Goal: Task Accomplishment & Management: Use online tool/utility

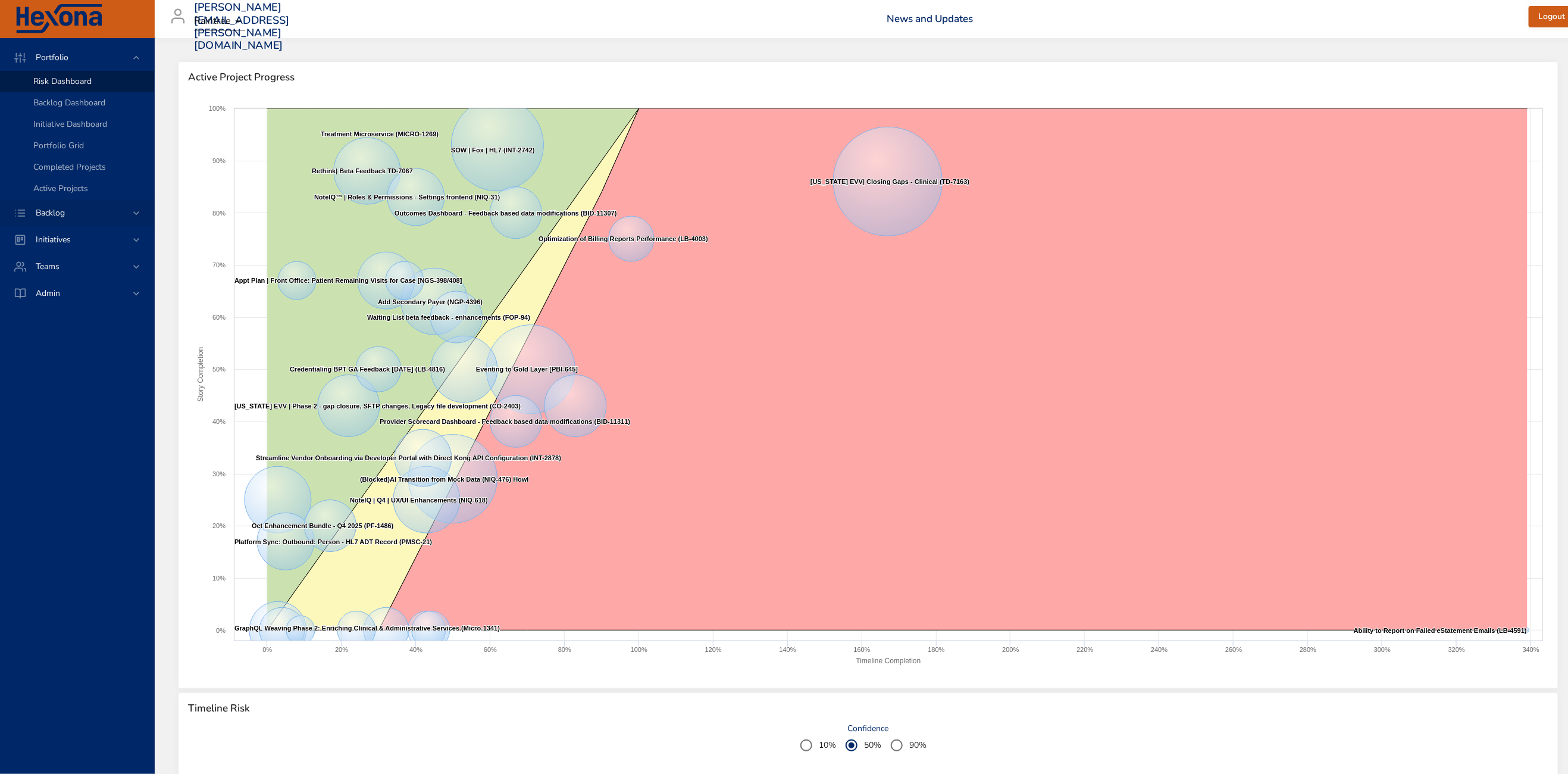
click at [59, 215] on span "Backlog" at bounding box center [50, 212] width 48 height 11
click at [59, 215] on div "Portfolio Risk Dashboard Backlog Dashboard Initiative Dashboard Portfolio Grid …" at bounding box center [77, 132] width 154 height 189
click at [95, 105] on div "Backlog Details" at bounding box center [88, 108] width 111 height 12
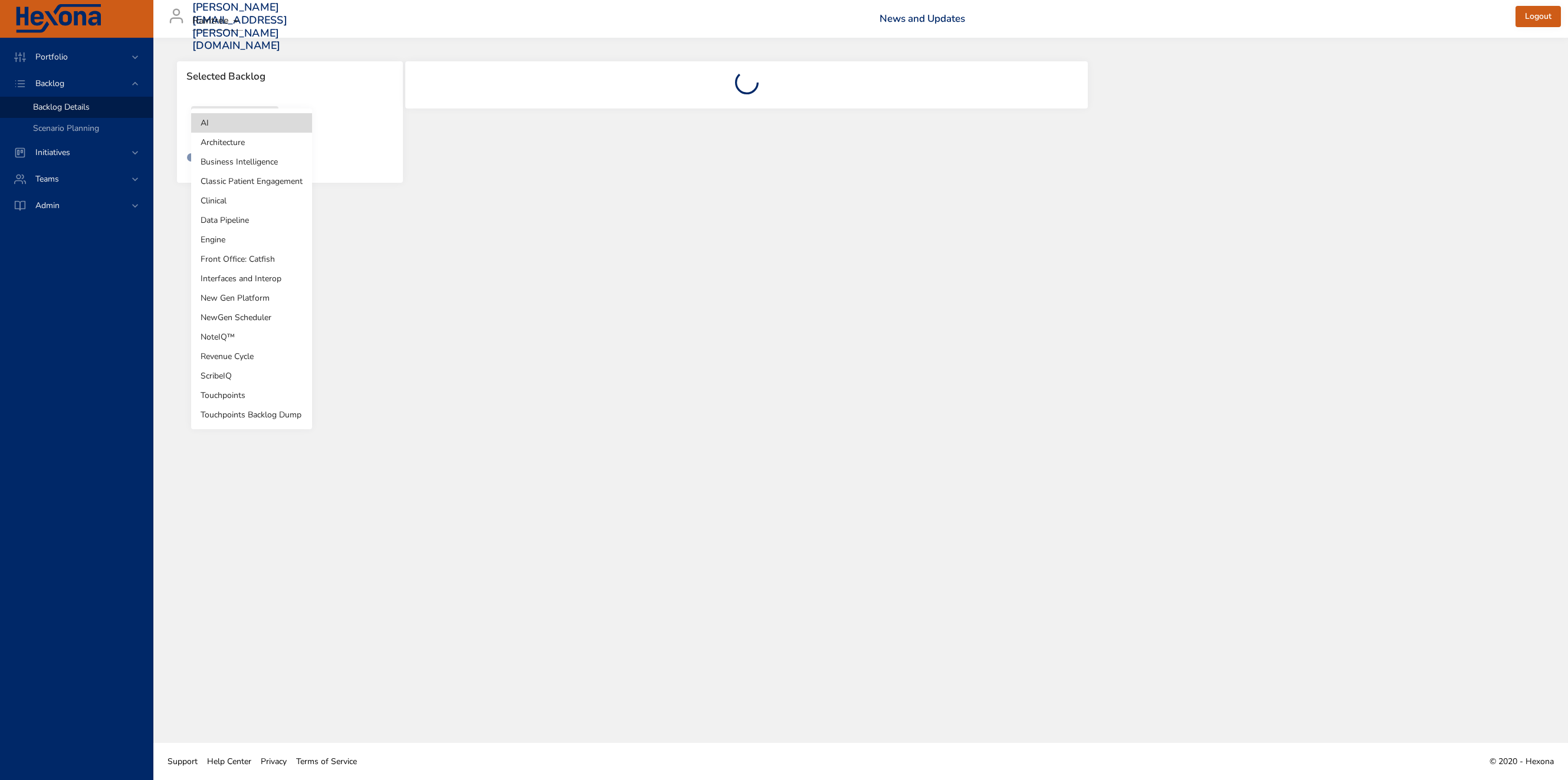
click at [238, 122] on body "Portfolio Backlog Backlog Details Scenario Planning Initiatives Teams Admin [EM…" at bounding box center [784, 390] width 1568 height 780
click at [238, 204] on li "Clinical" at bounding box center [251, 201] width 121 height 20
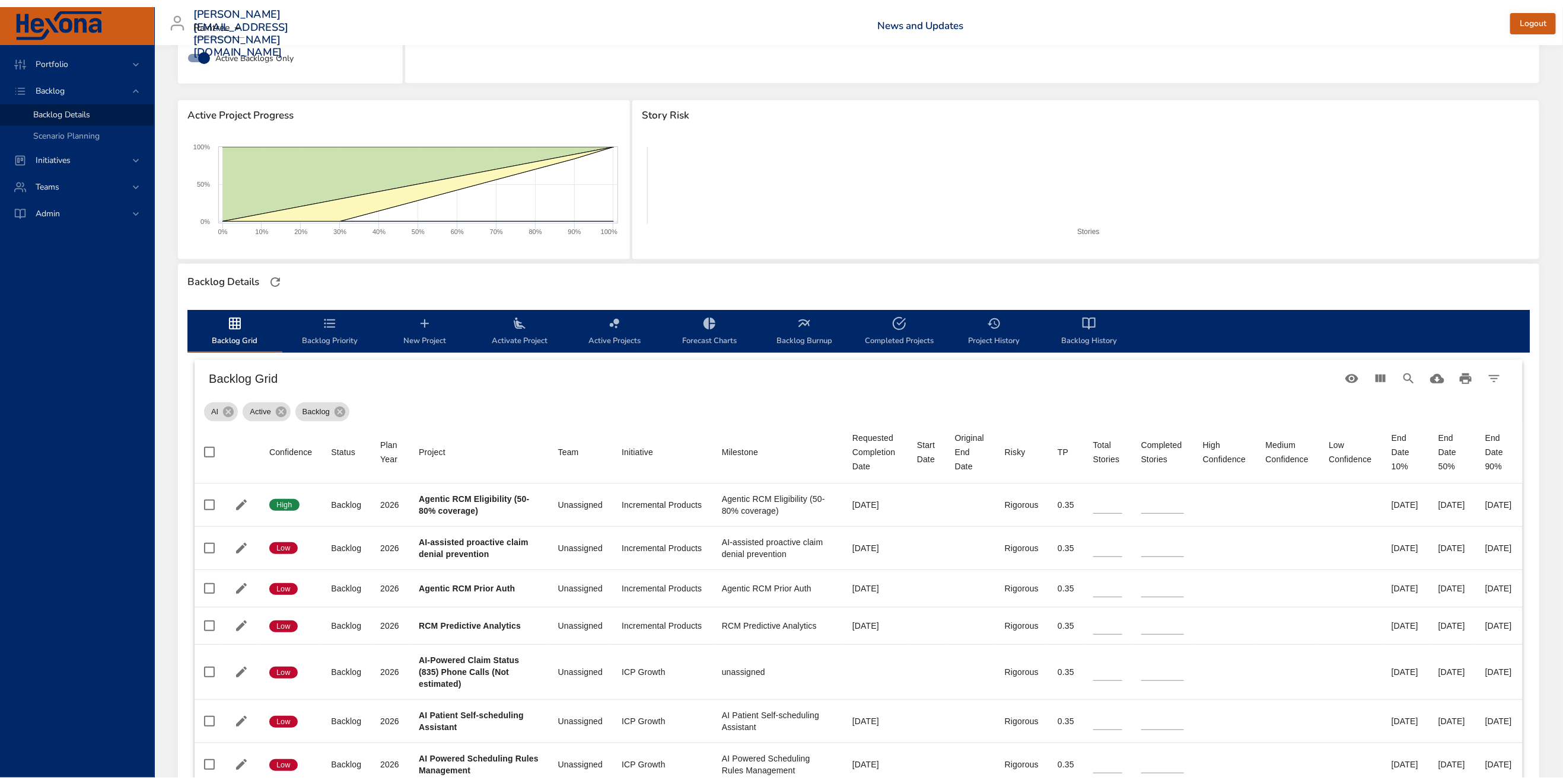
scroll to position [251, 0]
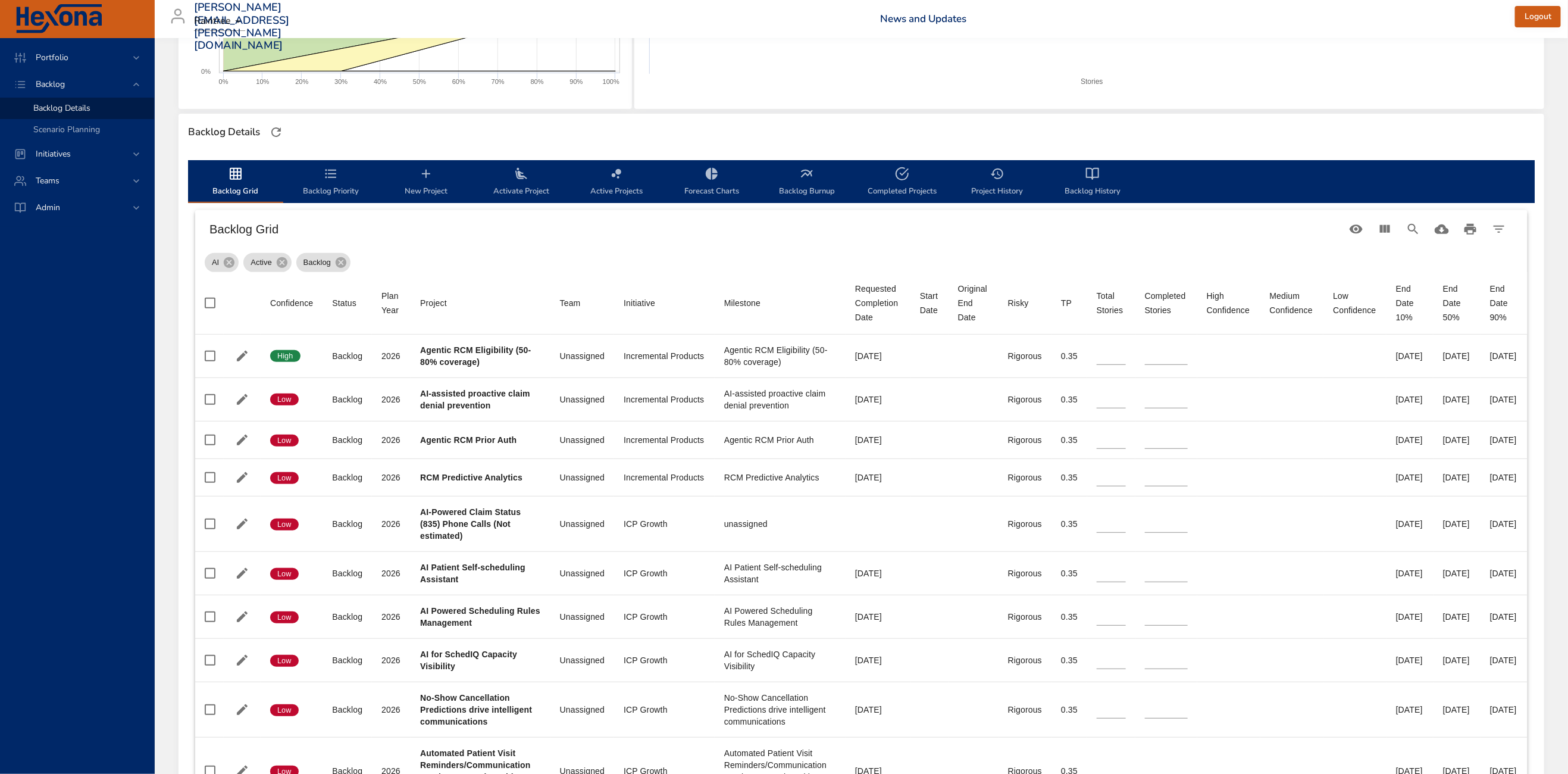
type input "**"
type input "*"
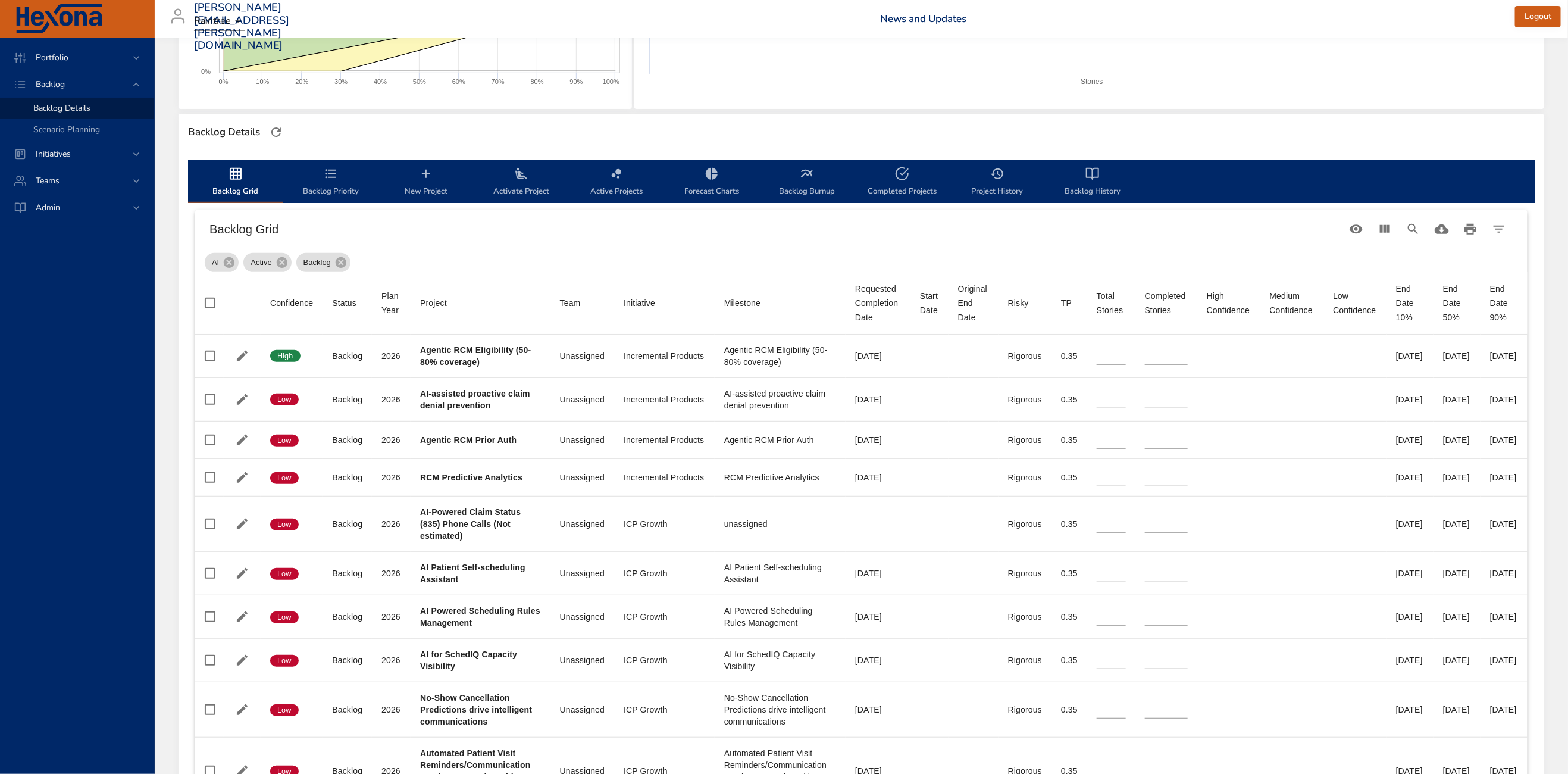
type input "*"
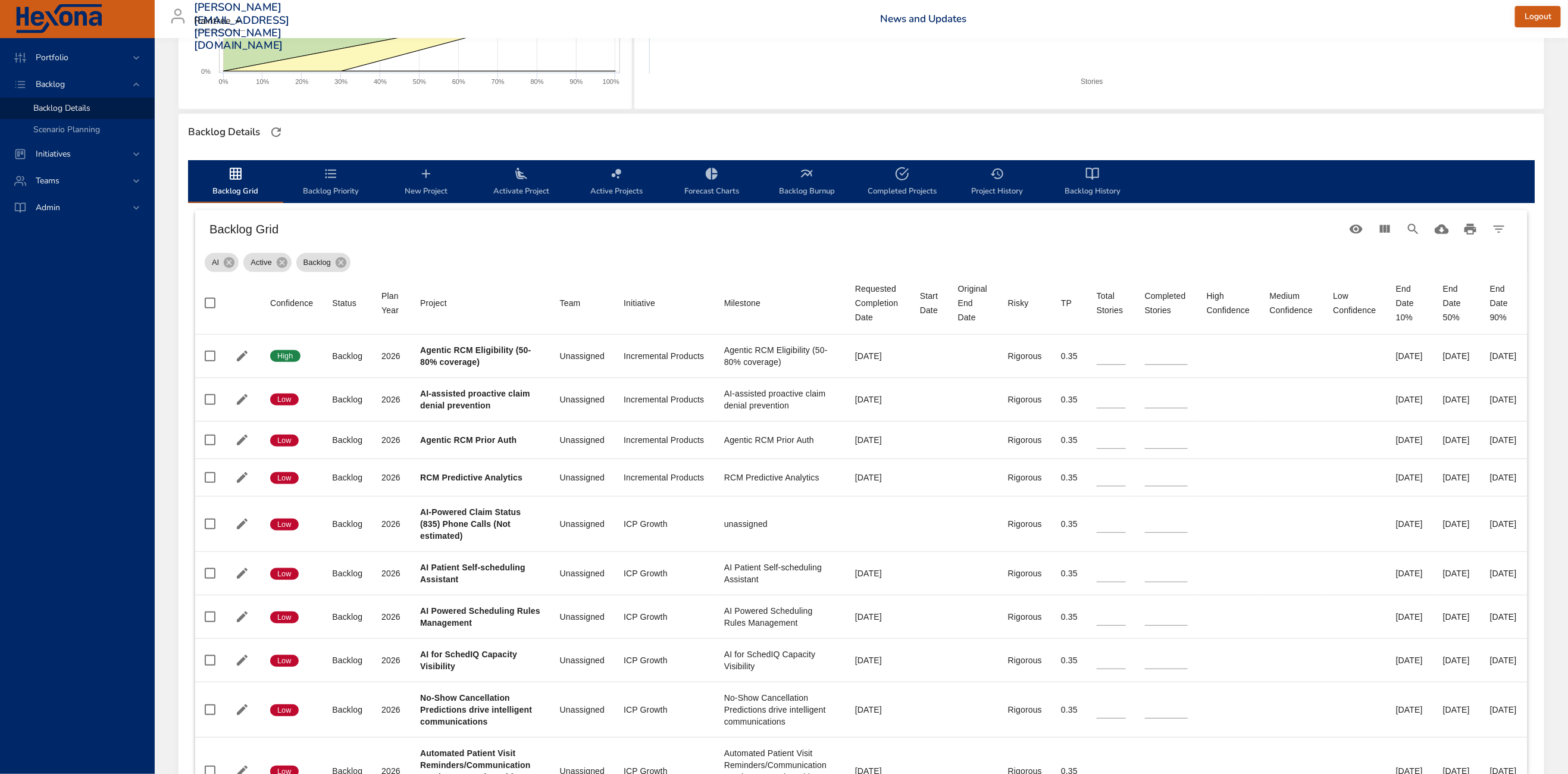
type input "*"
type input "**"
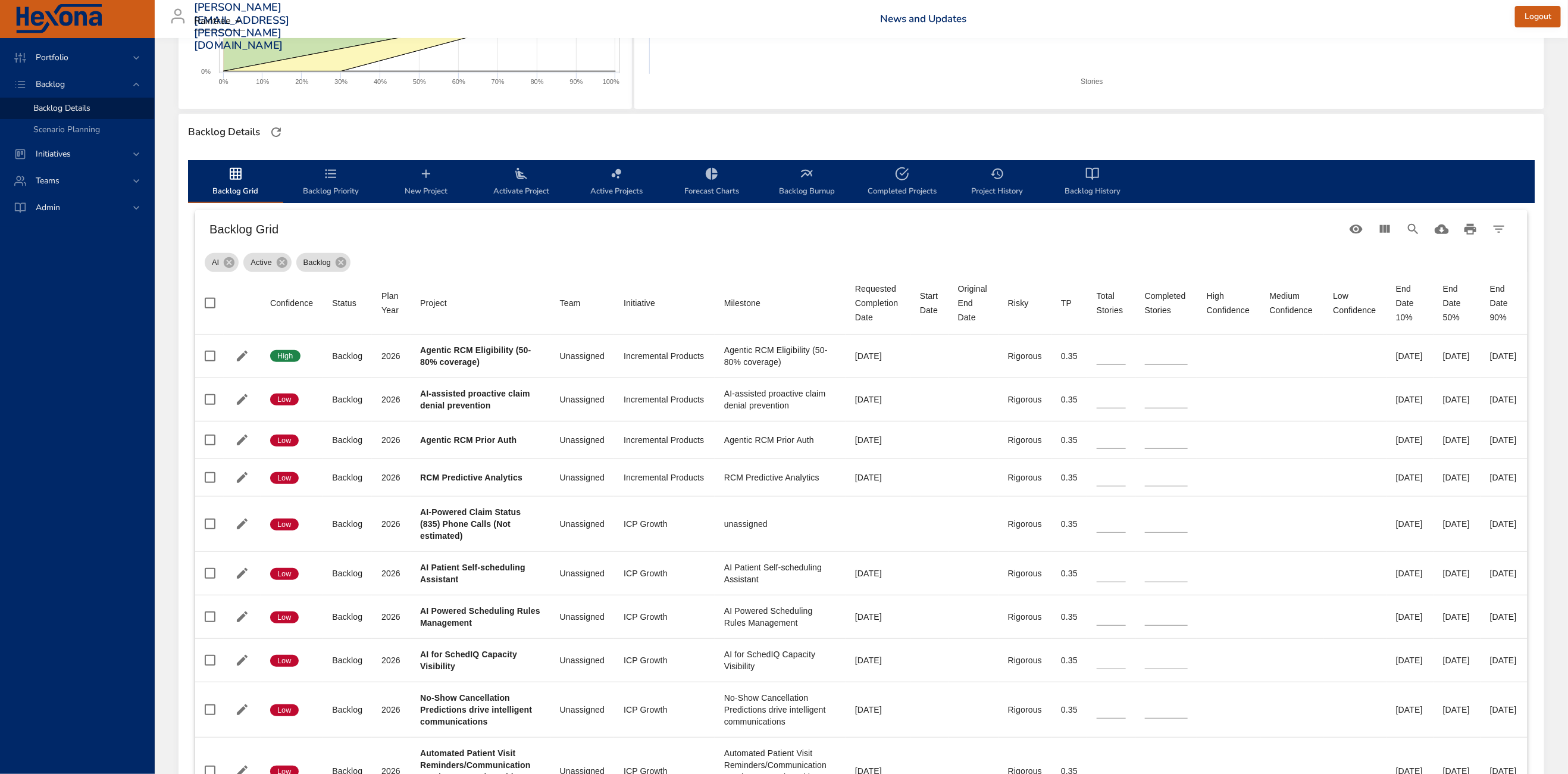
type input "**"
type input "*"
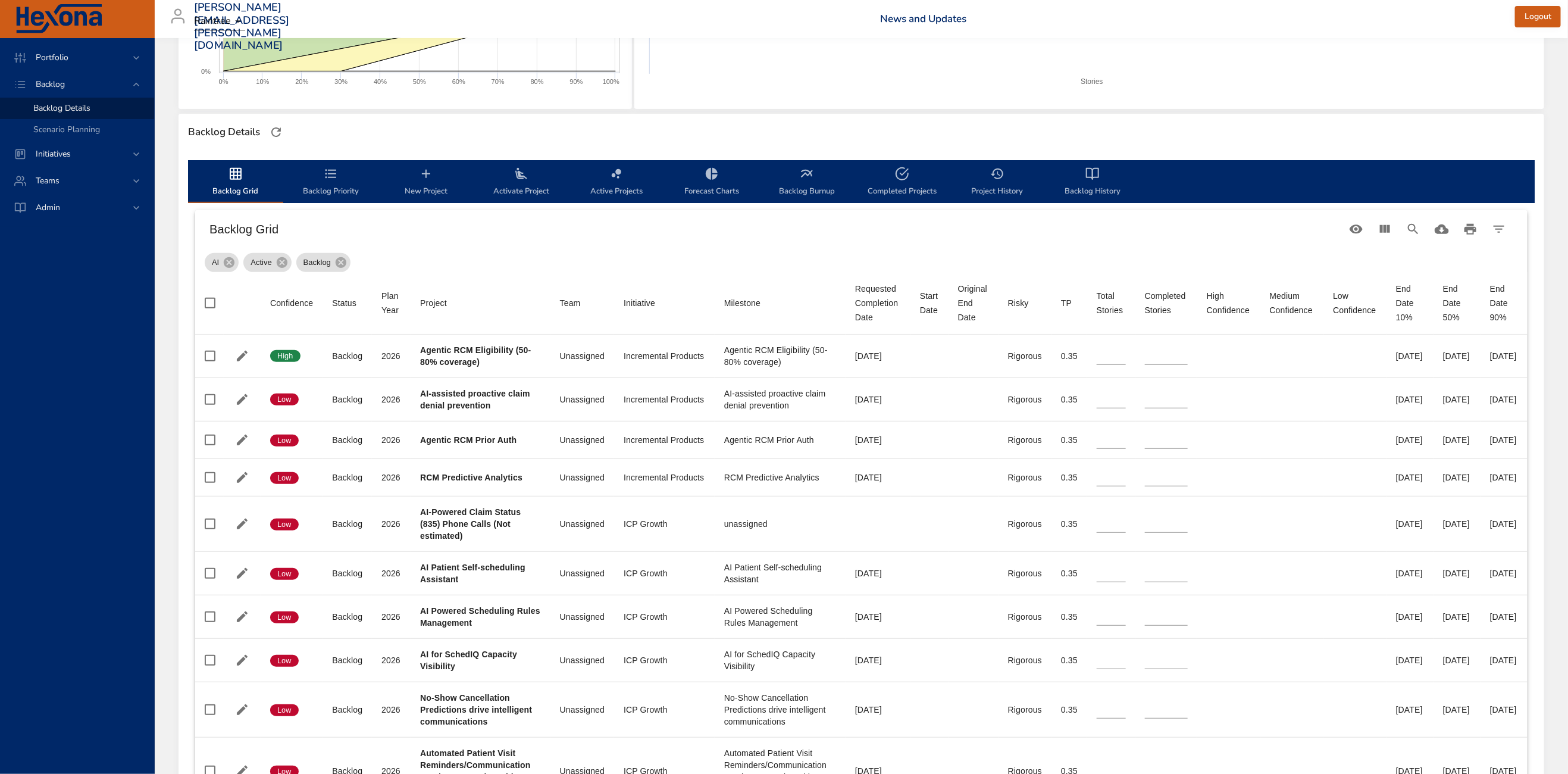
type input "*"
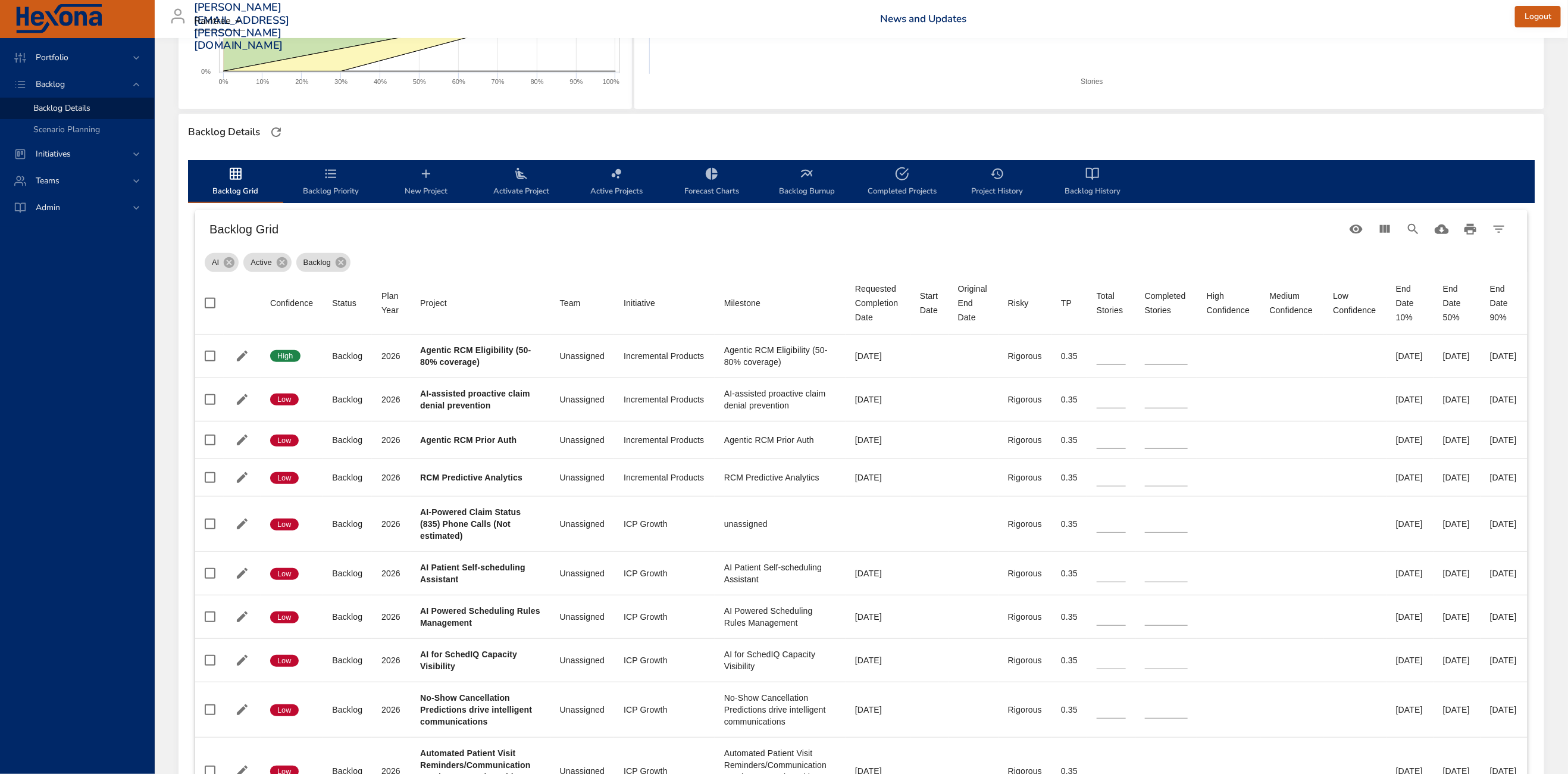
type input "**"
type input "*"
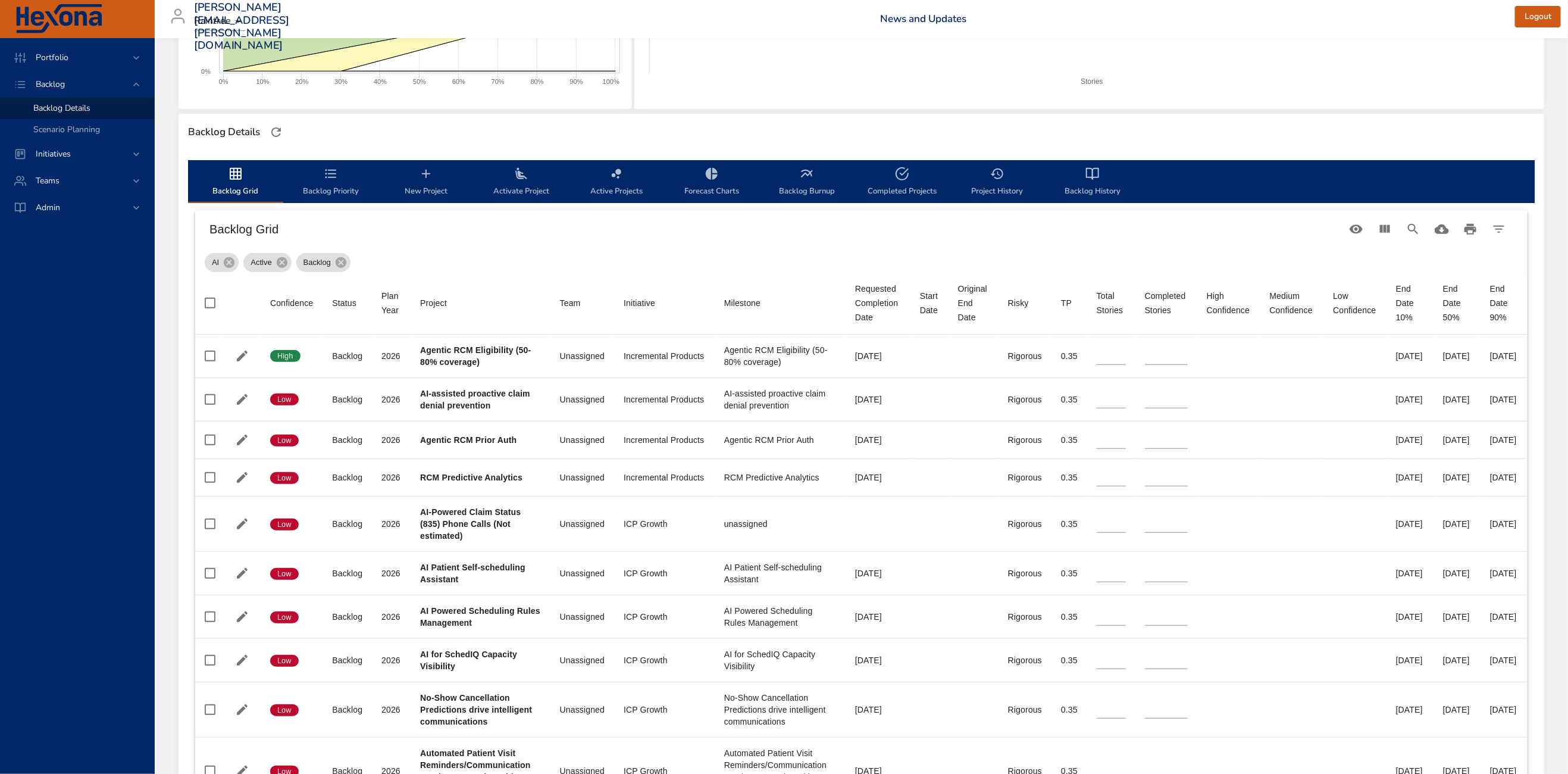
type input "*"
type input "**"
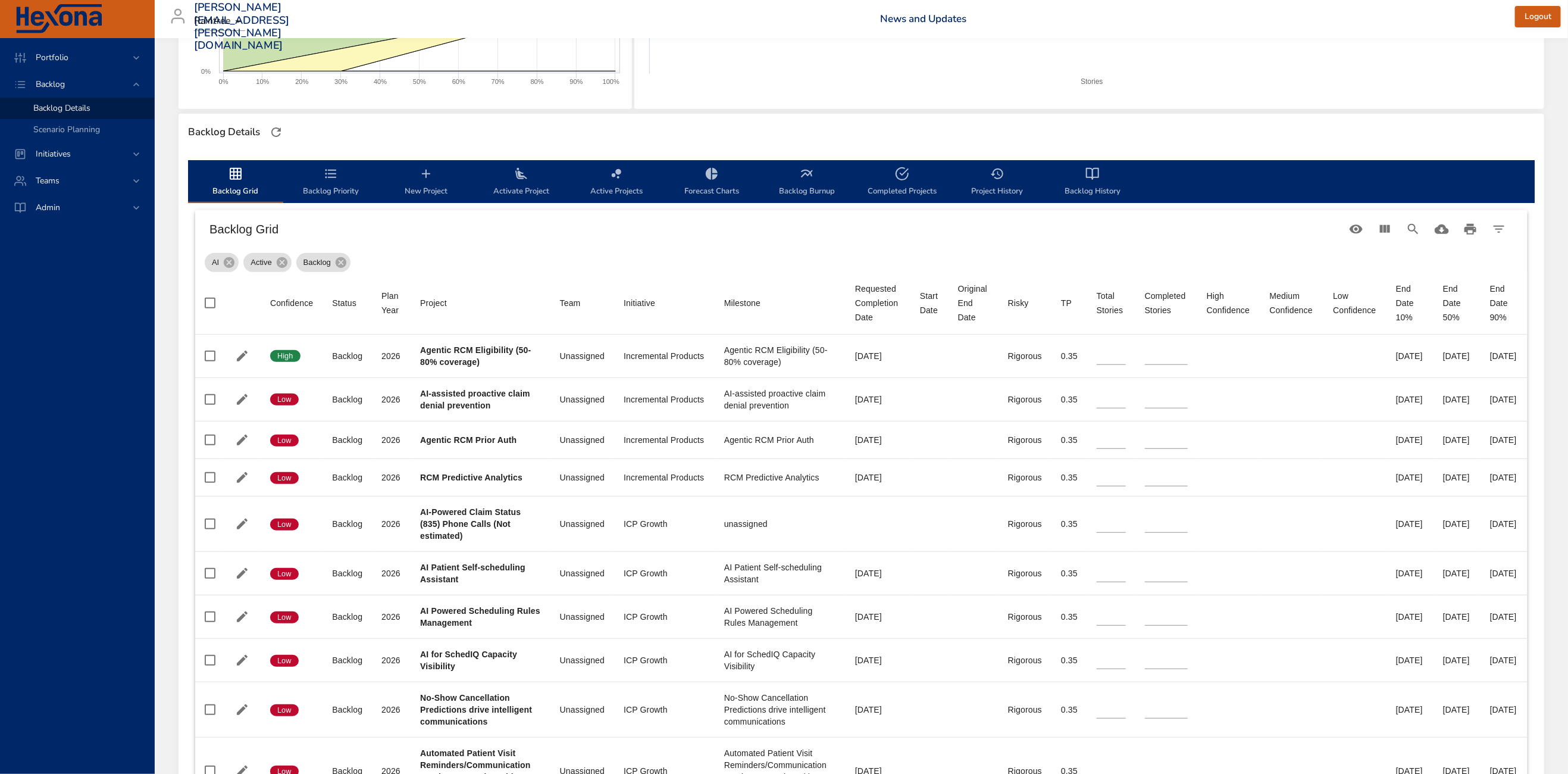
type input "**"
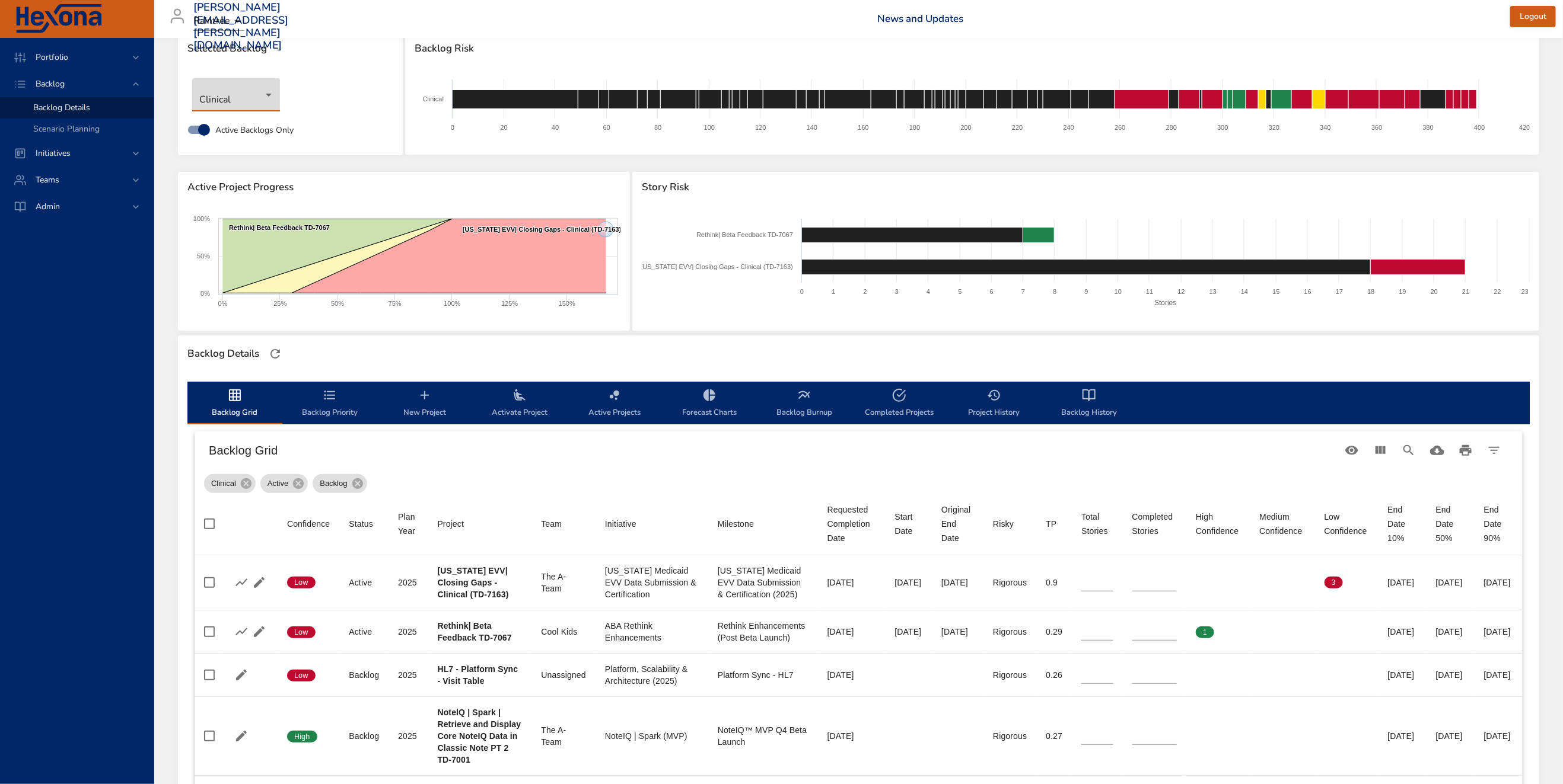
scroll to position [0, 0]
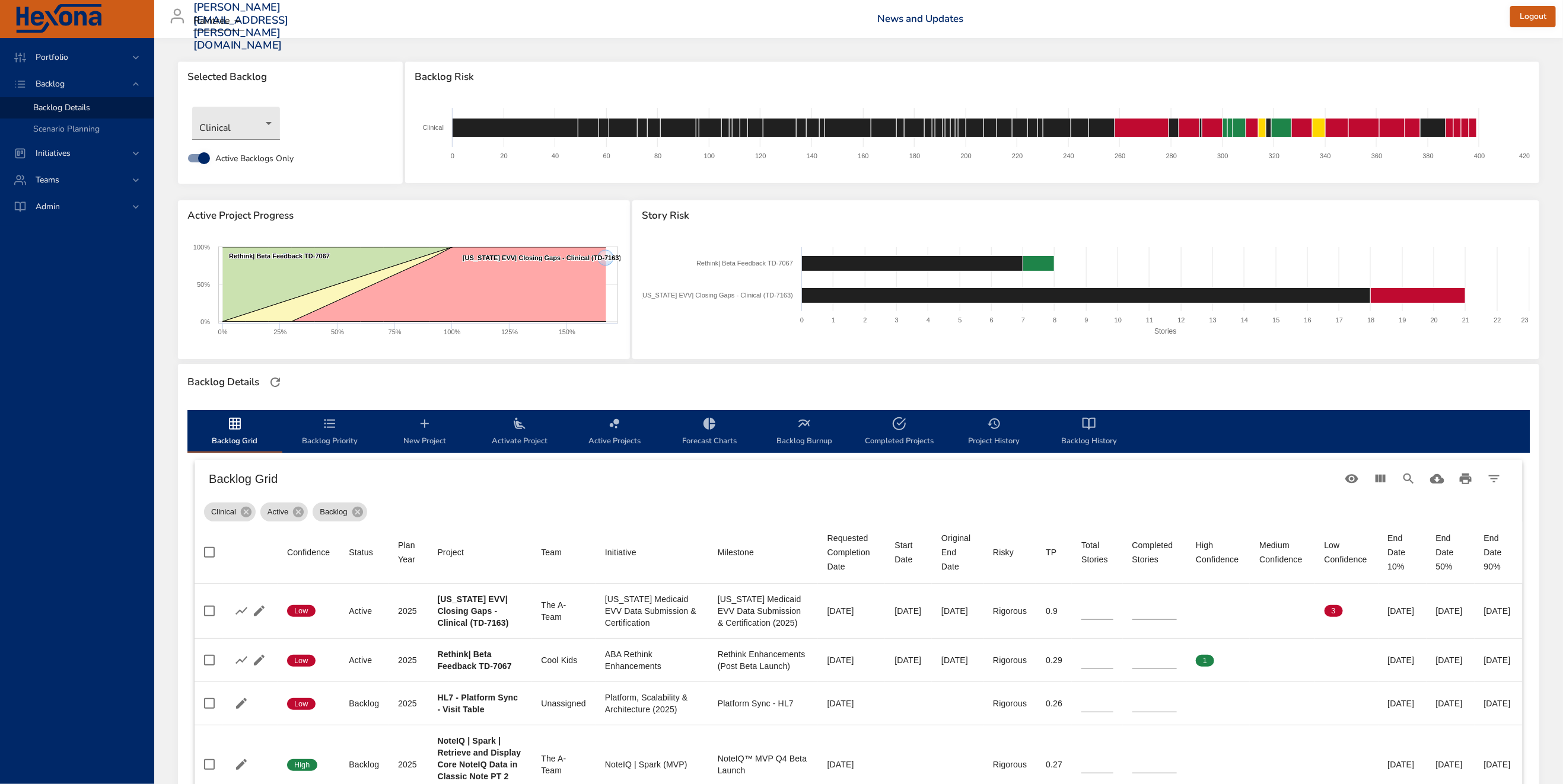
click at [326, 423] on icon "backlog-tab" at bounding box center [330, 423] width 11 height 9
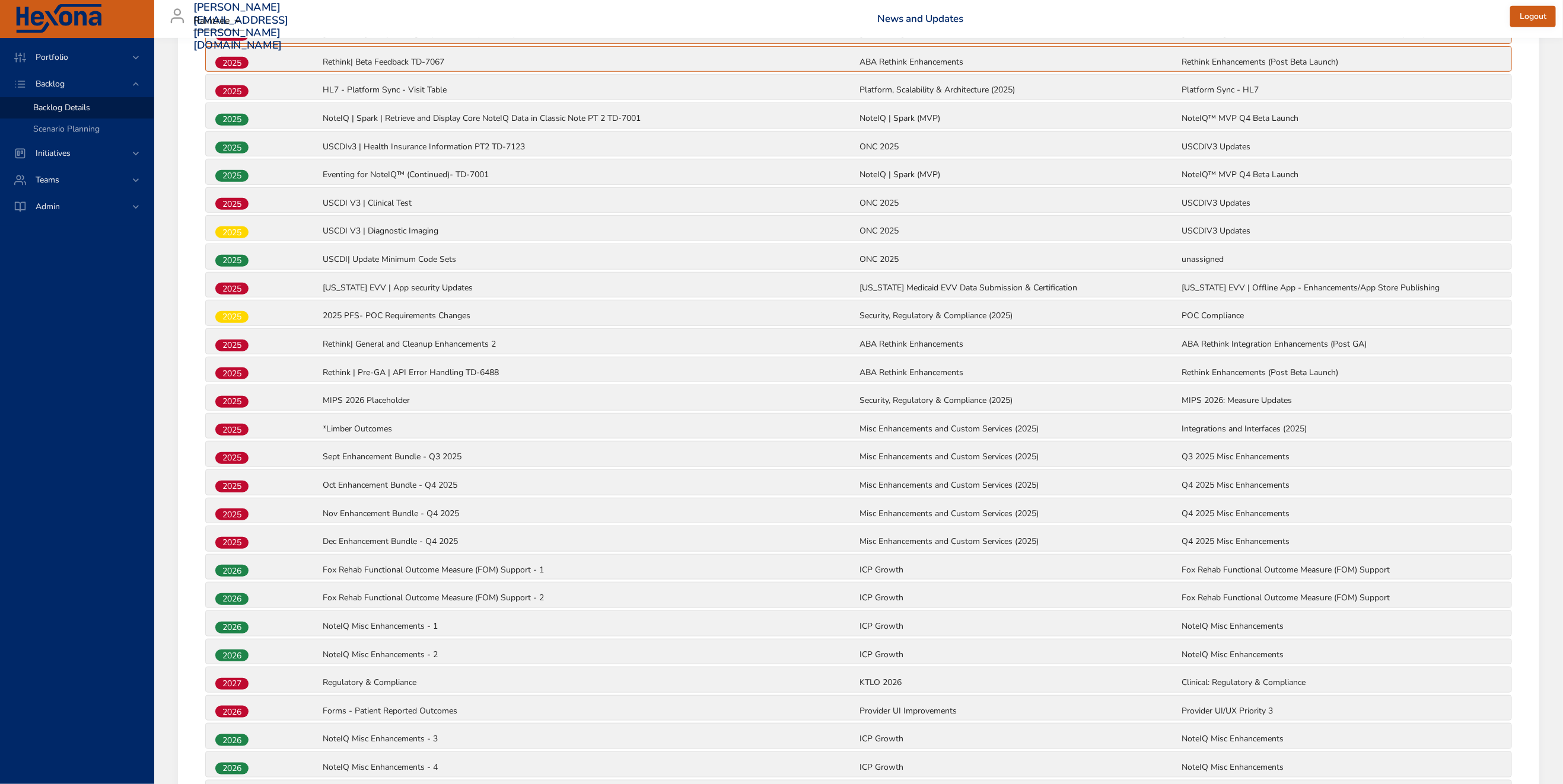
scroll to position [473, 0]
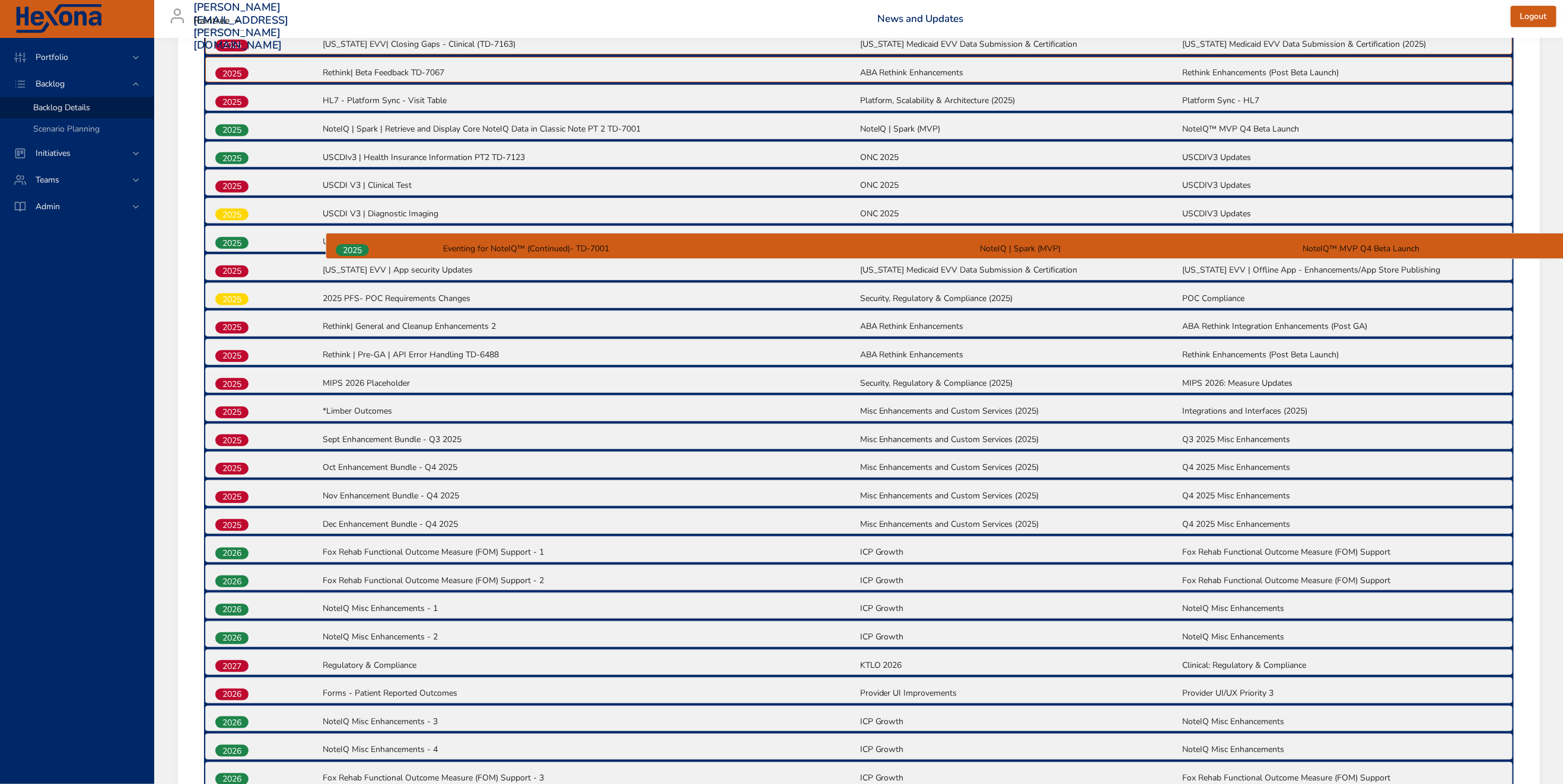
drag, startPoint x: 228, startPoint y: 177, endPoint x: 348, endPoint y: 255, distance: 143.1
click at [348, 255] on div "2025 [US_STATE] EVV| Closing Gaps - Clinical (TD-7163) [US_STATE] Medicaid EVV …" at bounding box center [859, 733] width 1310 height 1414
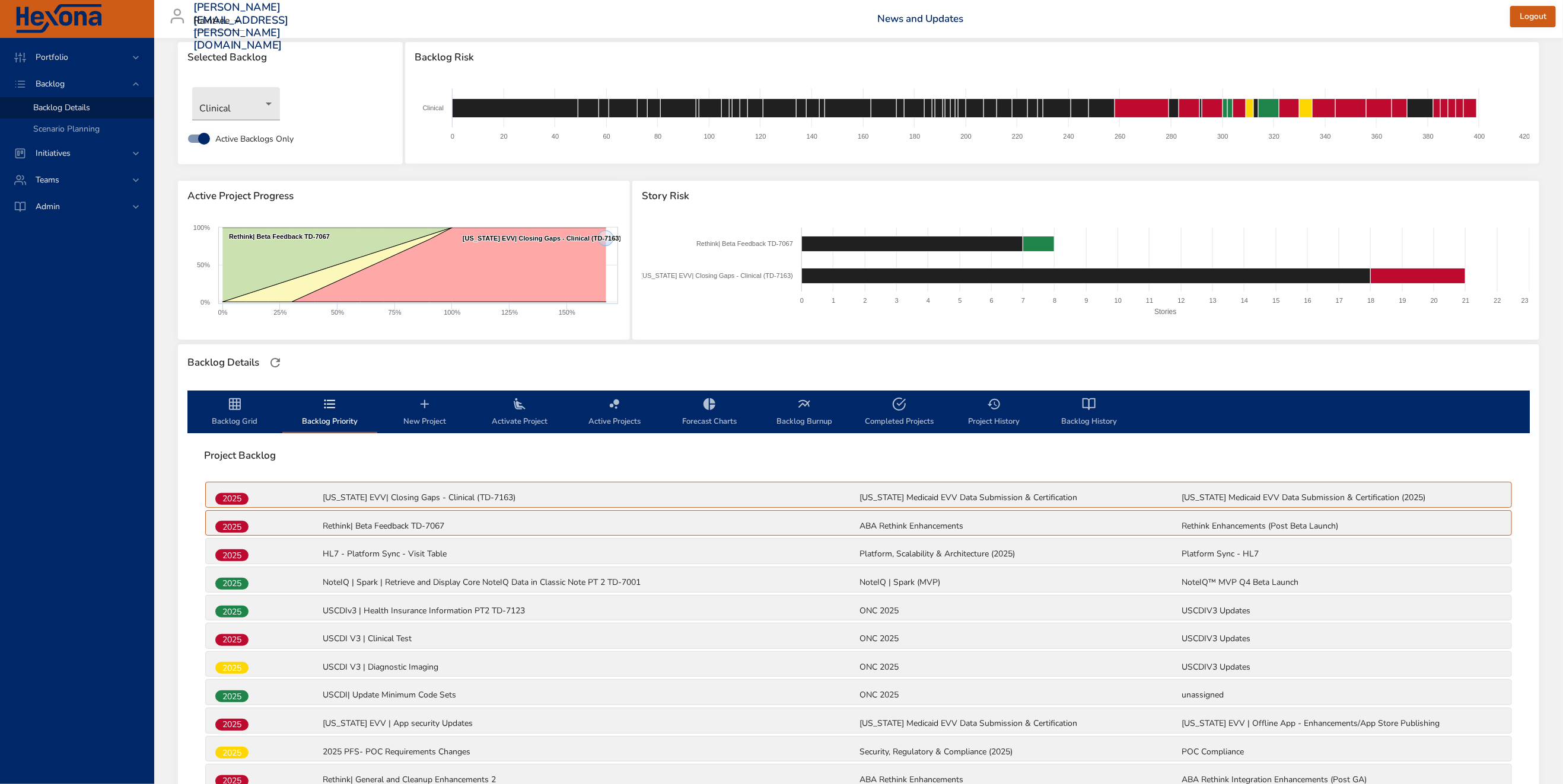
scroll to position [0, 0]
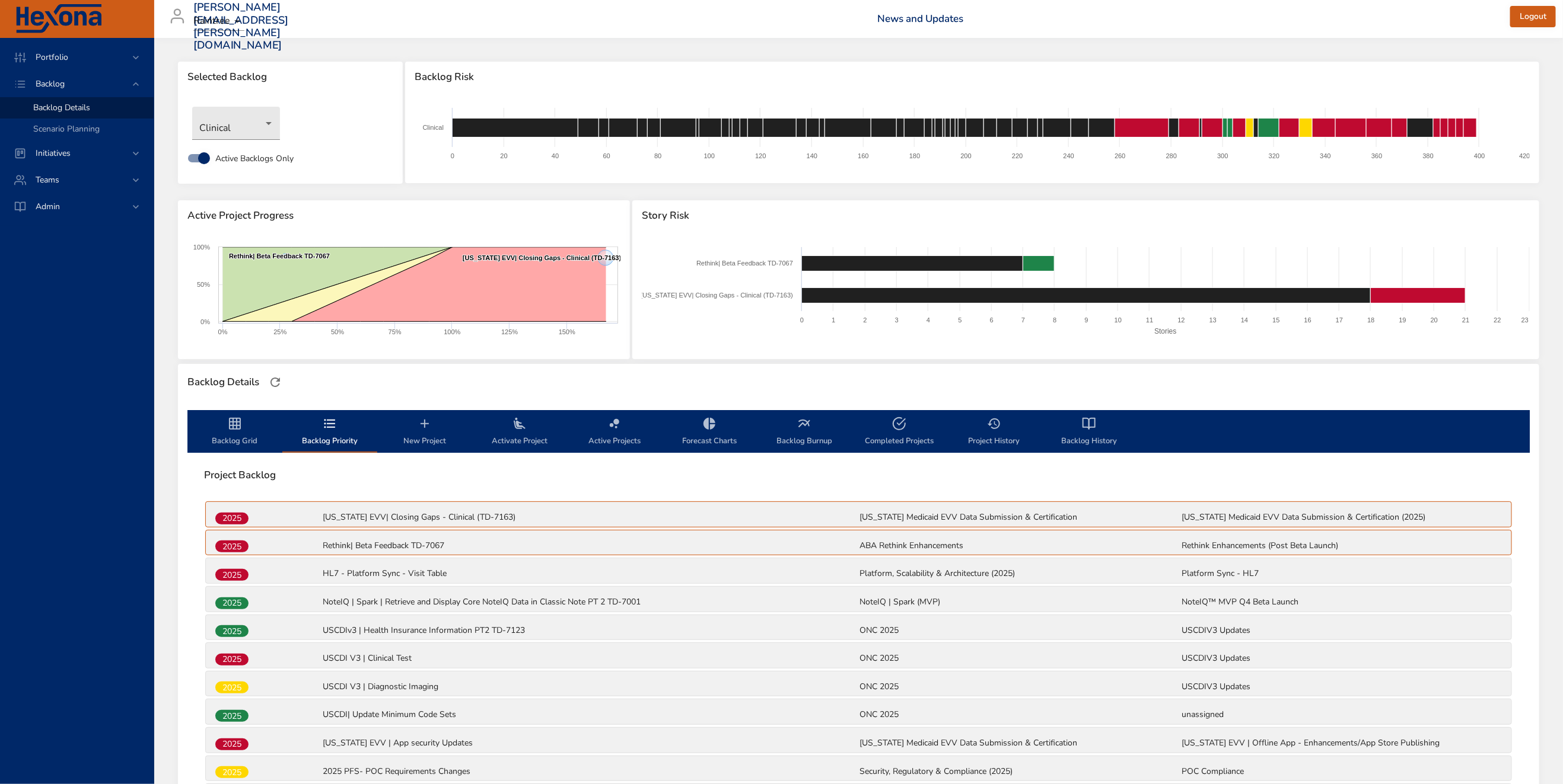
click at [251, 434] on span "Backlog Grid" at bounding box center [234, 433] width 81 height 32
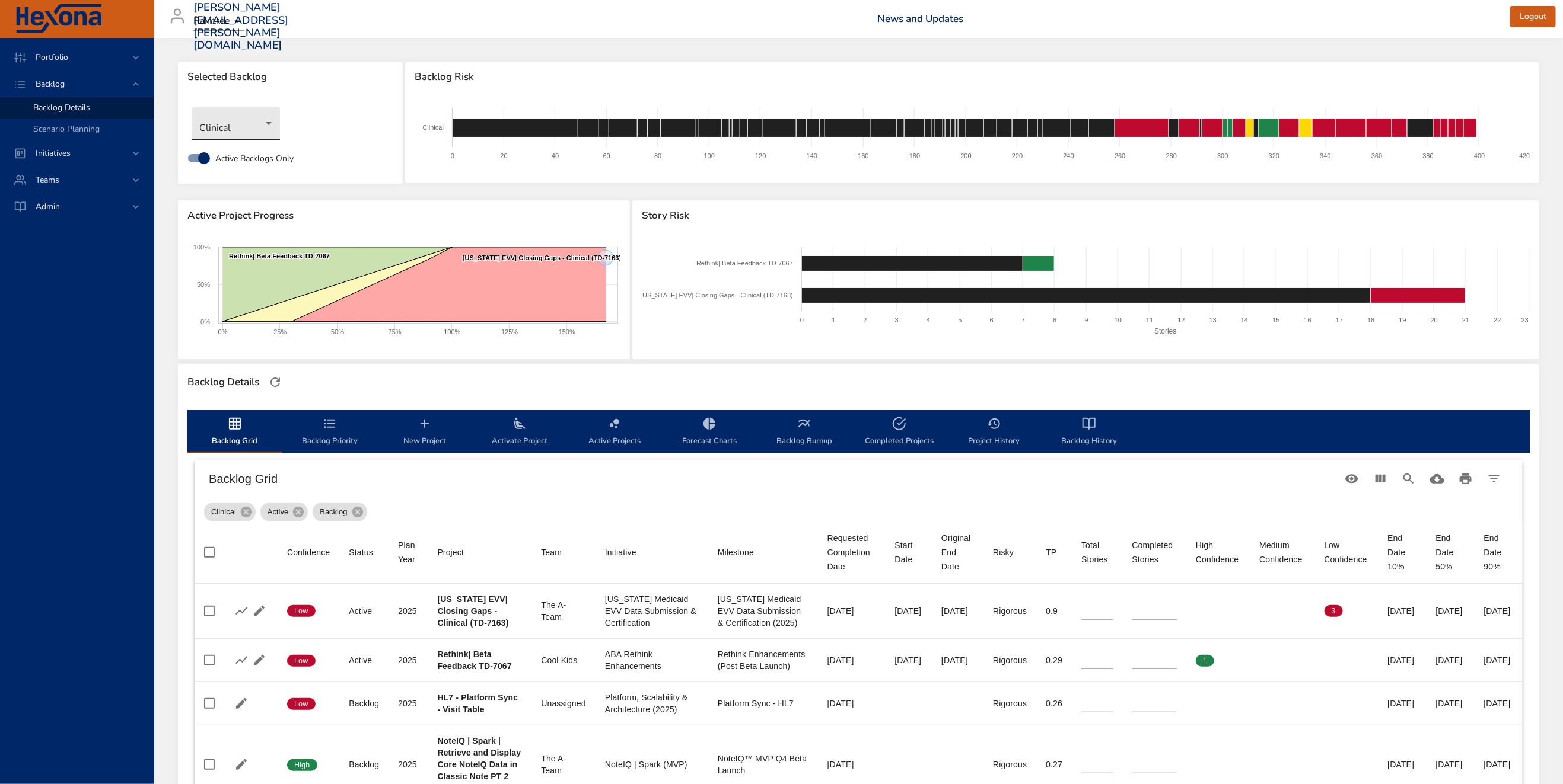
click at [238, 124] on body "Portfolio Backlog Backlog Details Scenario Planning Initiatives Teams [PERSON_N…" at bounding box center [782, 392] width 1563 height 784
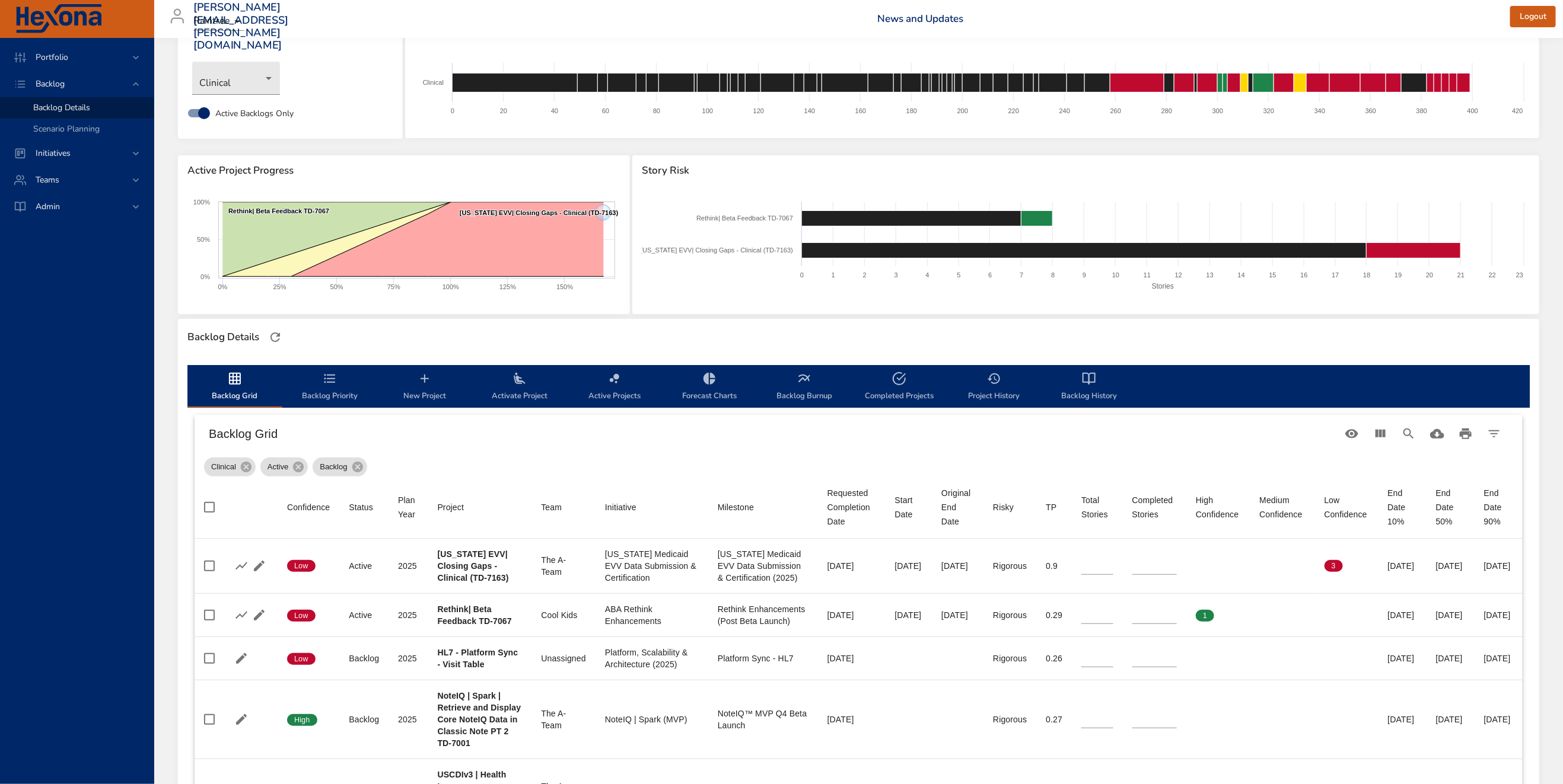
scroll to position [47, 0]
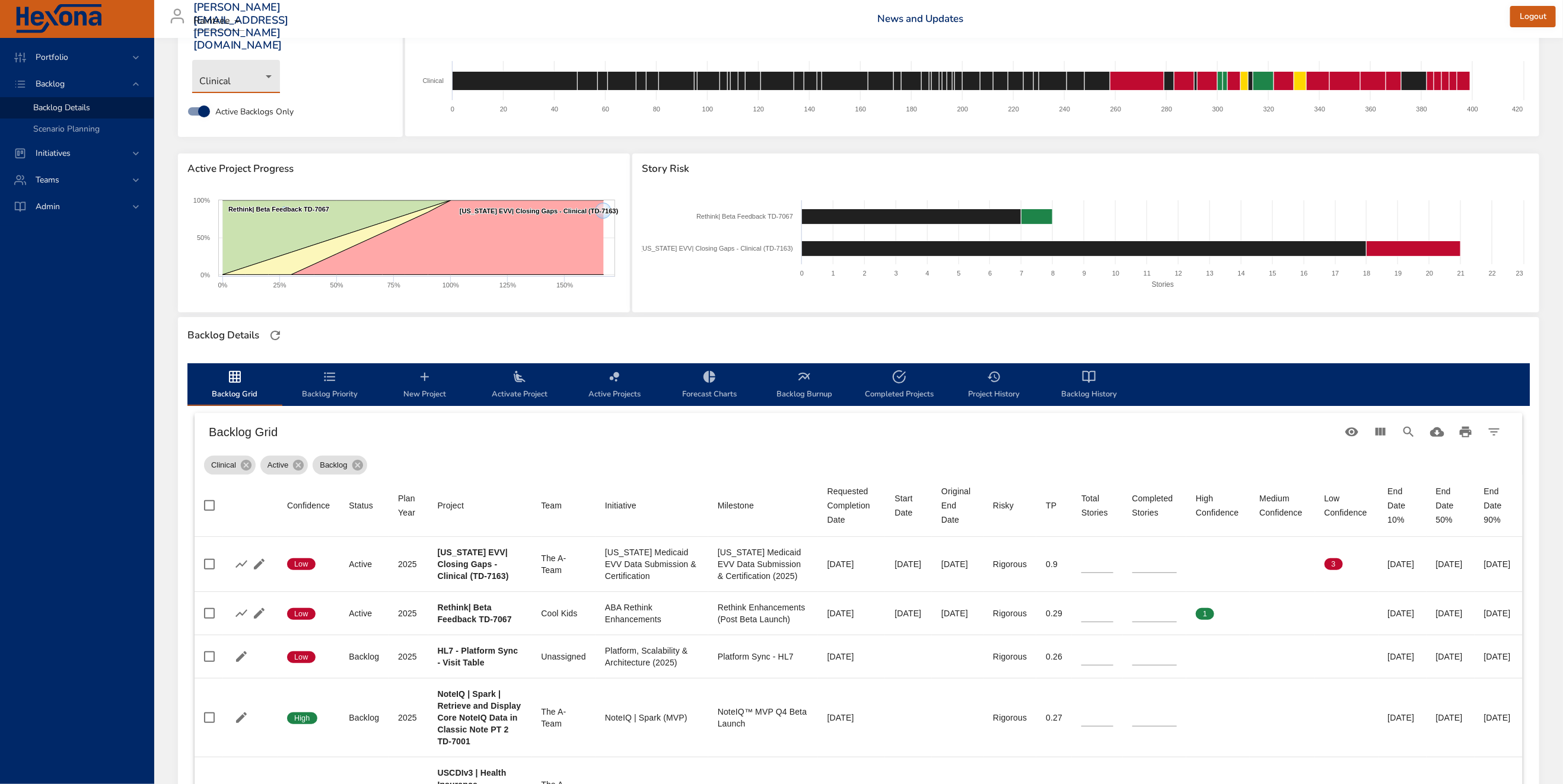
click at [261, 79] on body "Portfolio Backlog Backlog Details Scenario Planning Initiatives Teams [PERSON_N…" at bounding box center [782, 345] width 1563 height 784
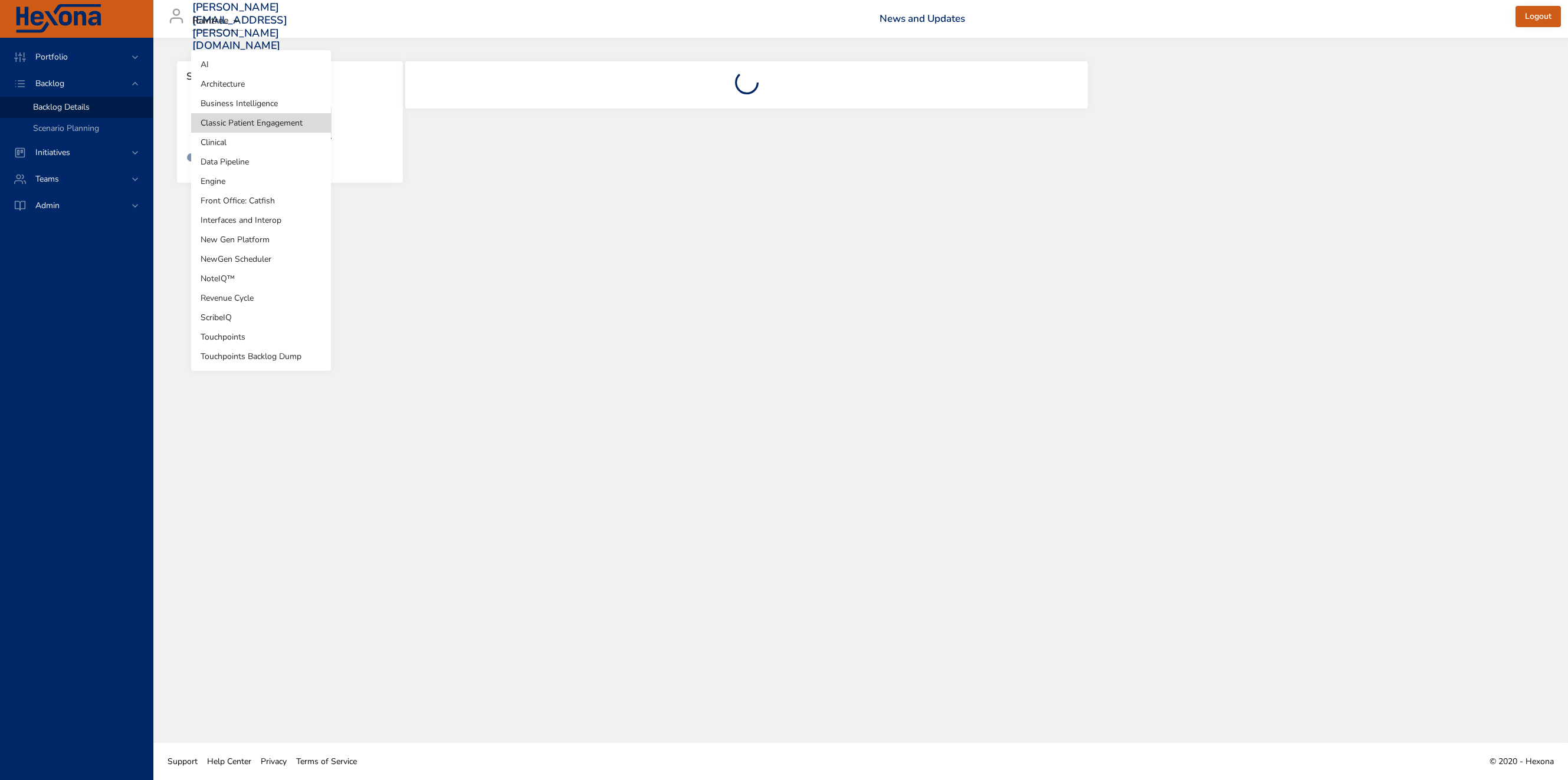
click at [258, 131] on body "Portfolio Backlog Backlog Details Scenario Planning Initiatives Teams Admin [EM…" at bounding box center [784, 390] width 1568 height 780
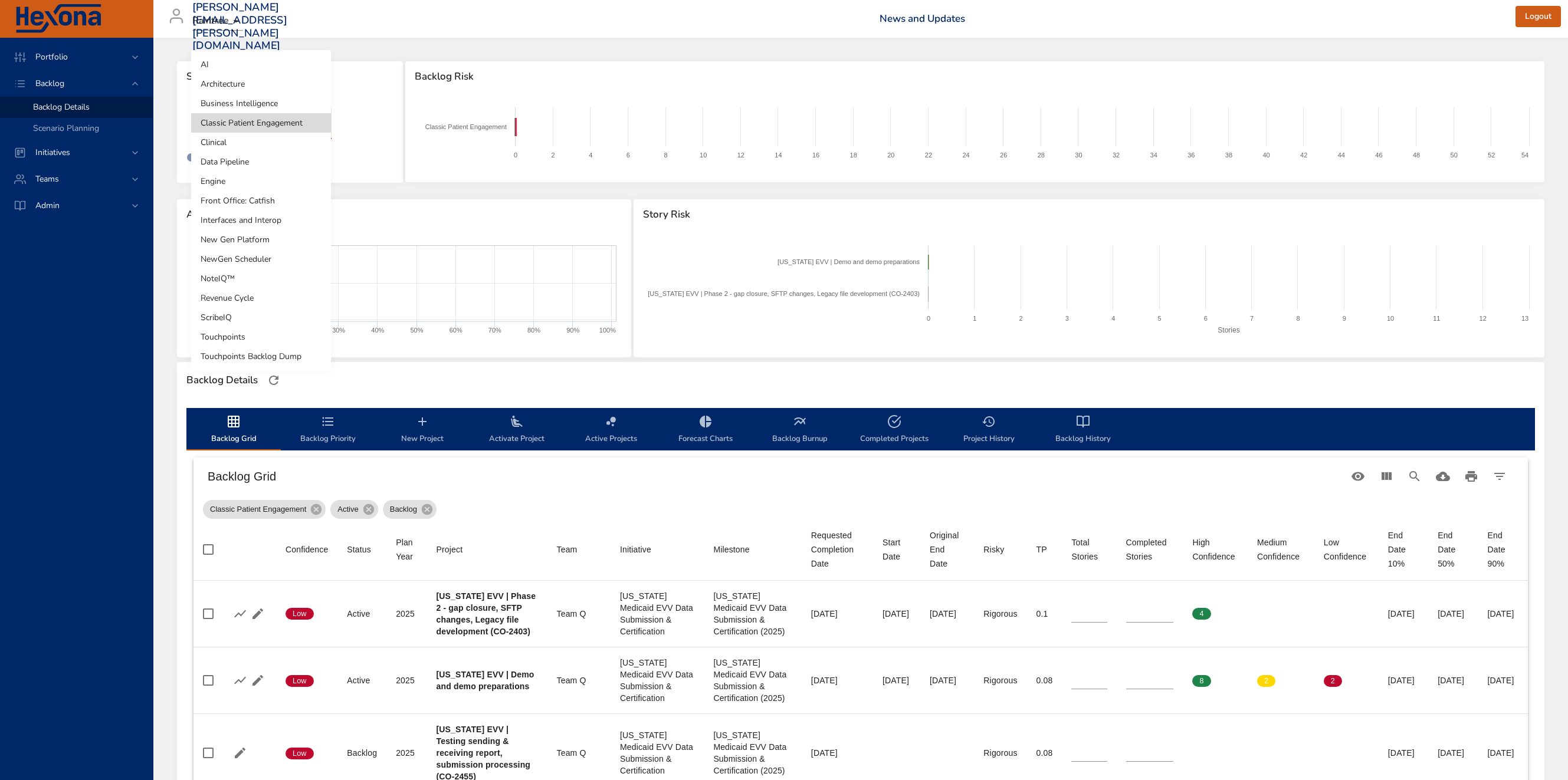
click at [262, 279] on li "NoteIQ™" at bounding box center [260, 279] width 140 height 20
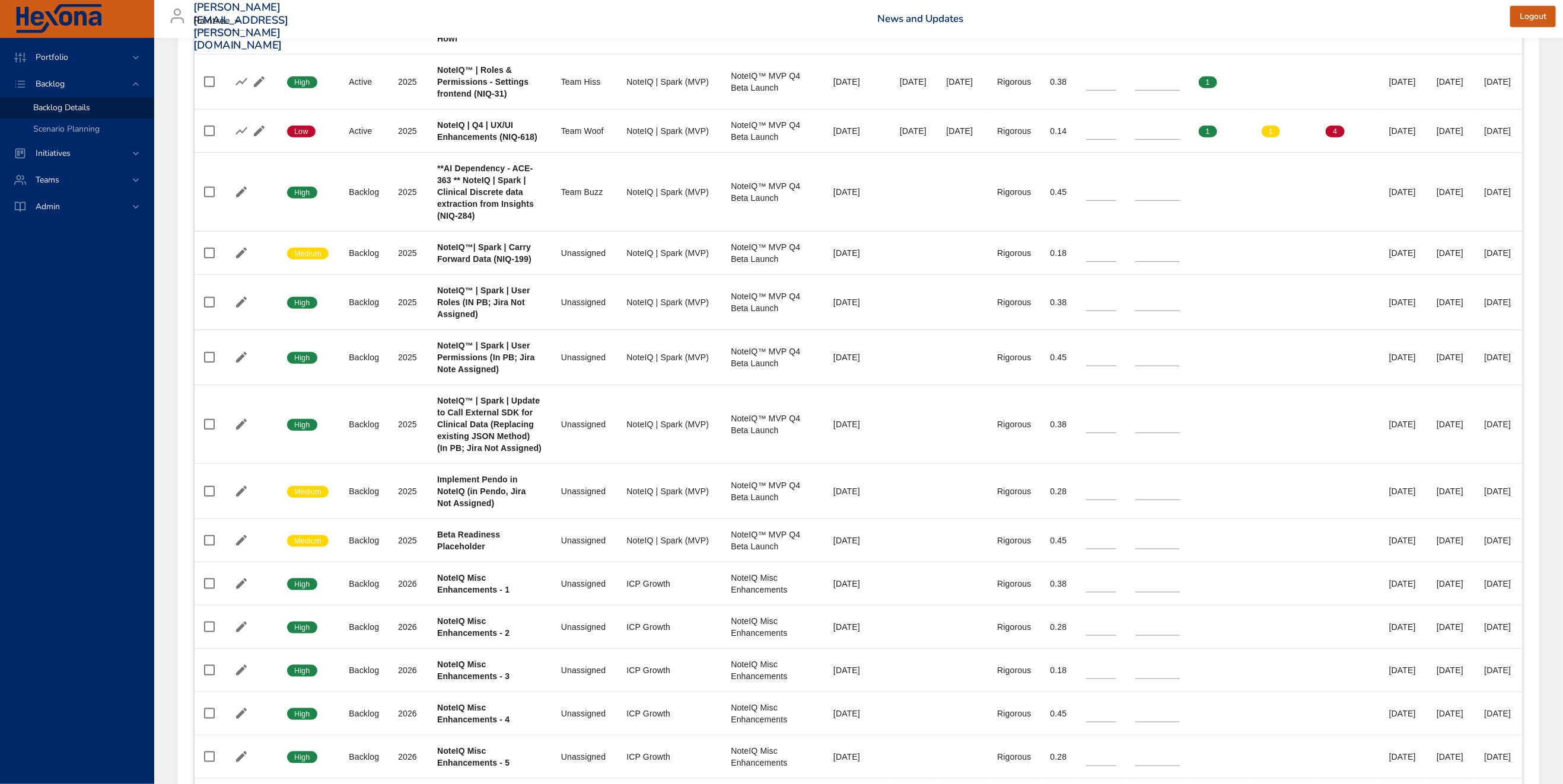
scroll to position [126, 0]
